Goal: Navigation & Orientation: Understand site structure

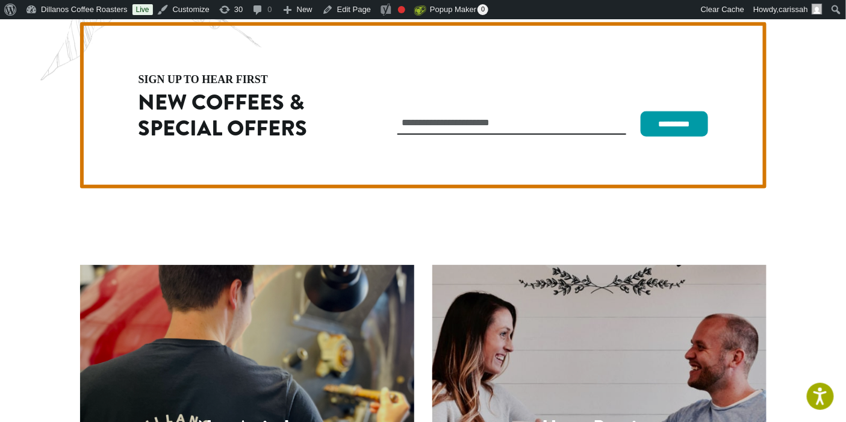
scroll to position [3440, 0]
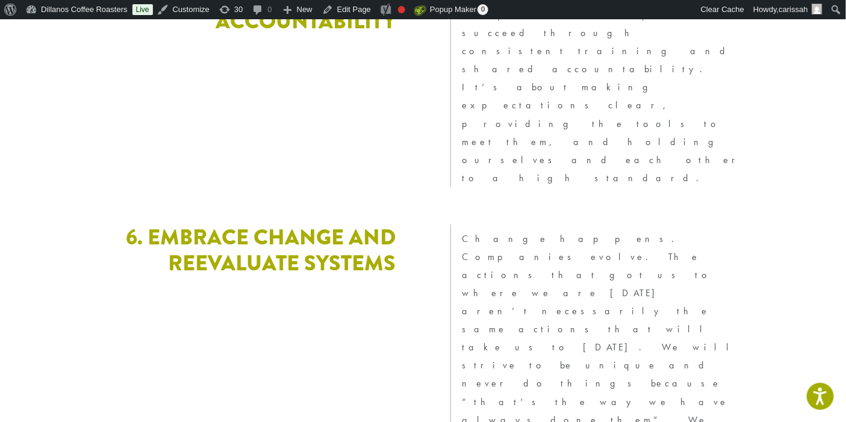
scroll to position [3420, 0]
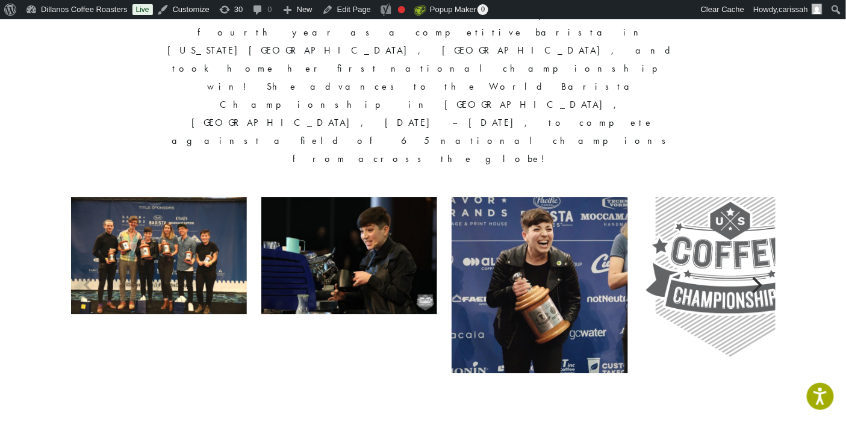
scroll to position [1149, 0]
